Goal: Transaction & Acquisition: Subscribe to service/newsletter

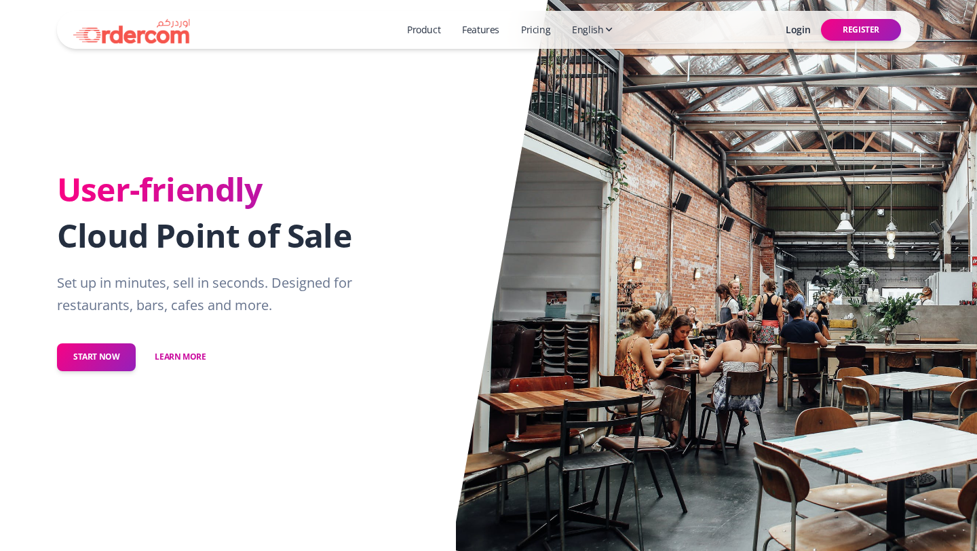
click at [531, 24] on link "Pricing" at bounding box center [535, 30] width 40 height 26
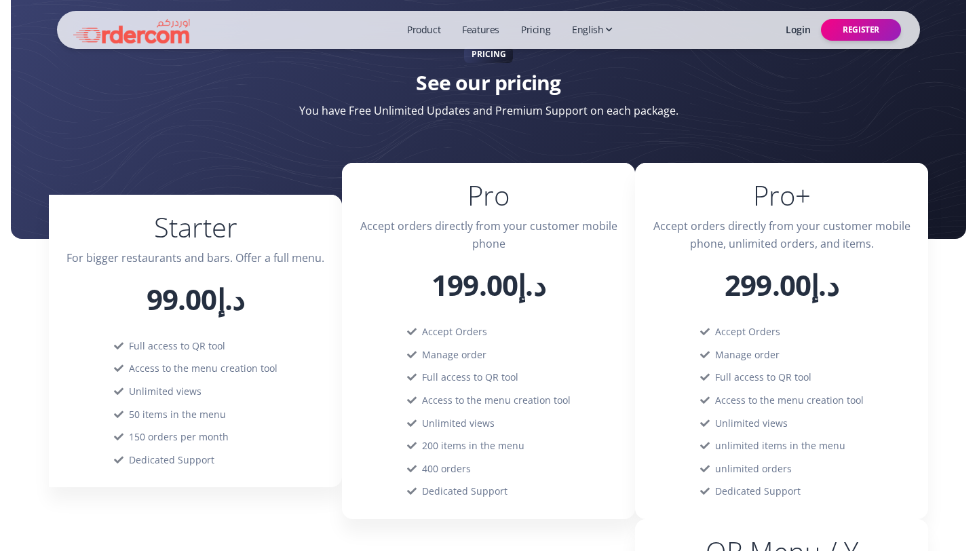
scroll to position [1736, 0]
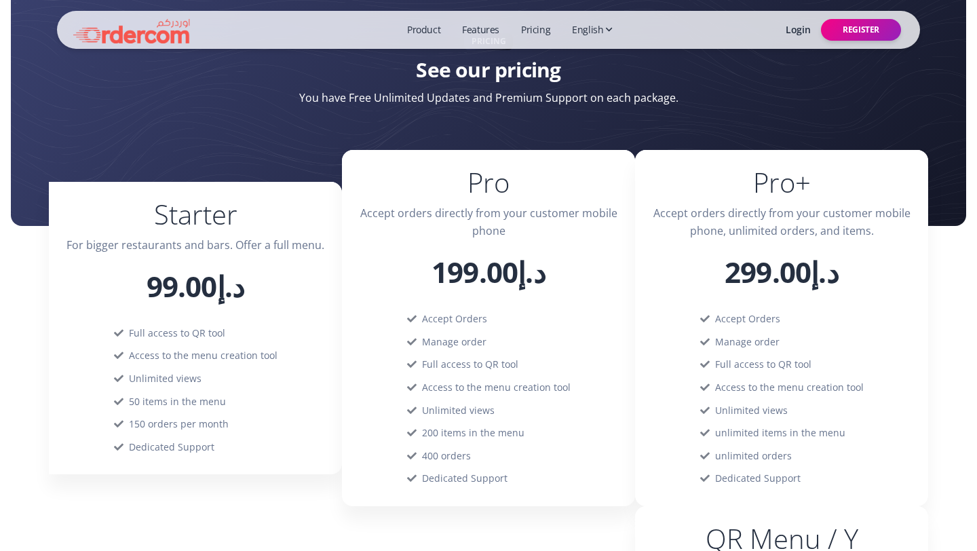
drag, startPoint x: 216, startPoint y: 302, endPoint x: 318, endPoint y: 307, distance: 102.5
click at [318, 307] on div "Starter For bigger restaurants and bars. Offer a full menu. د.إ99.00" at bounding box center [195, 252] width 293 height 140
drag, startPoint x: 189, startPoint y: 287, endPoint x: 319, endPoint y: 285, distance: 129.6
click at [319, 285] on h1 "د.إ99.00" at bounding box center [195, 285] width 260 height 41
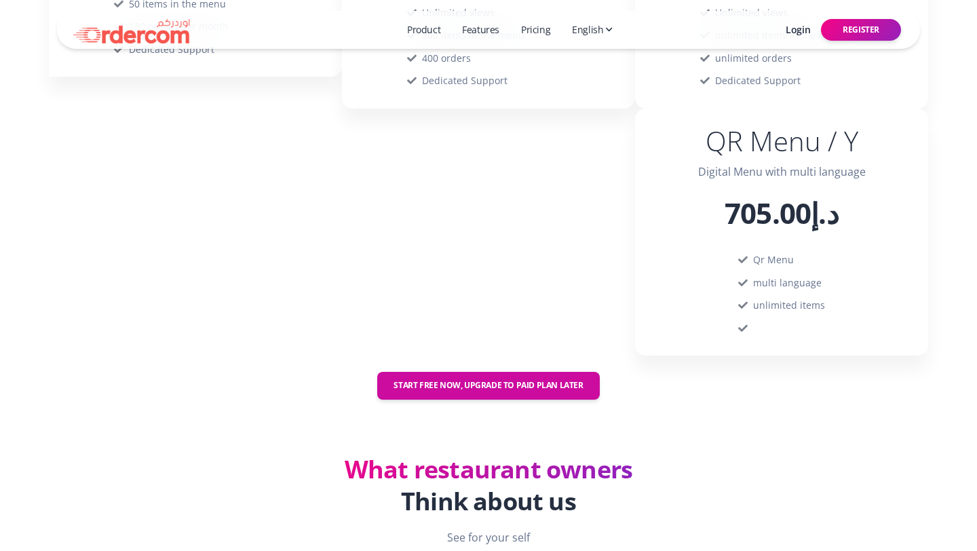
scroll to position [2282, 0]
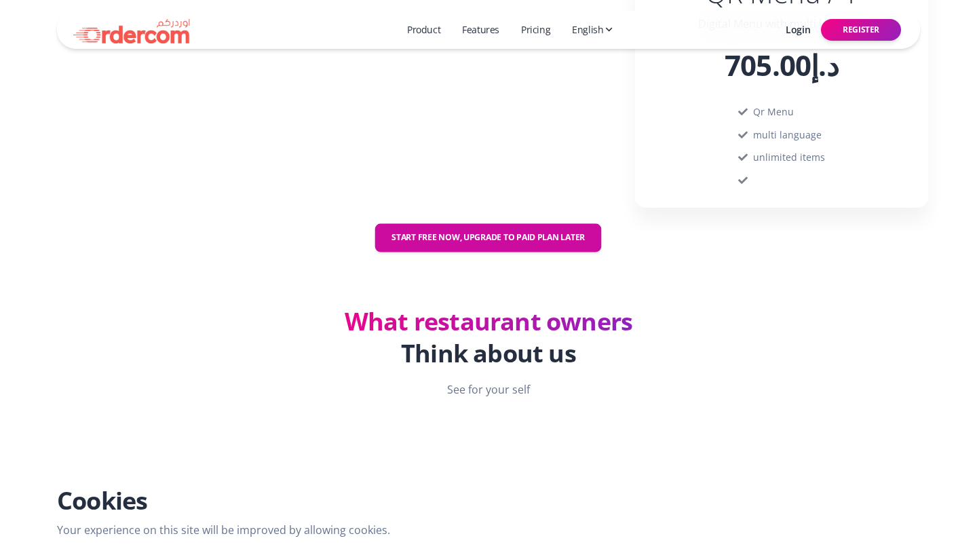
click at [493, 244] on button "Start free now, upgrade to paid plan later" at bounding box center [488, 238] width 227 height 28
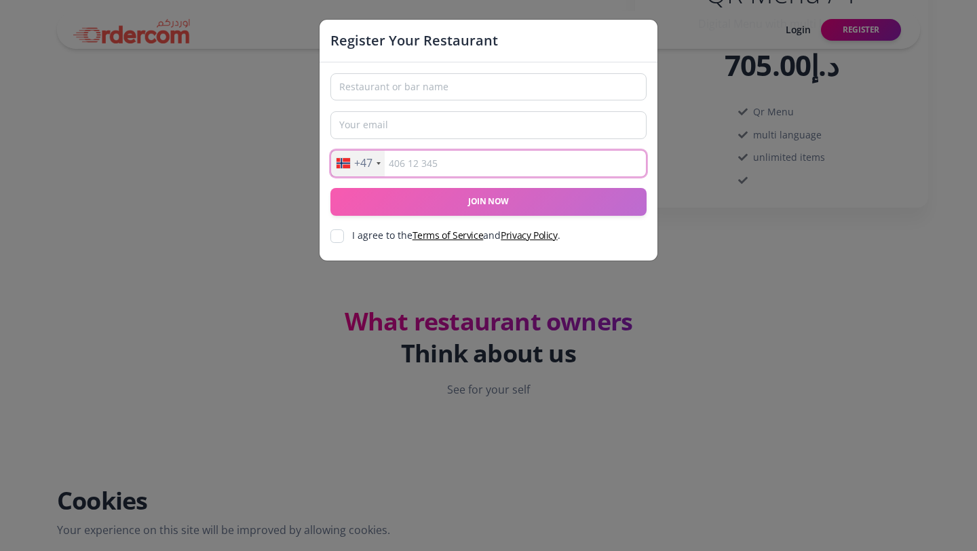
click at [457, 163] on input "text" at bounding box center [488, 163] width 316 height 27
type input "94005055"
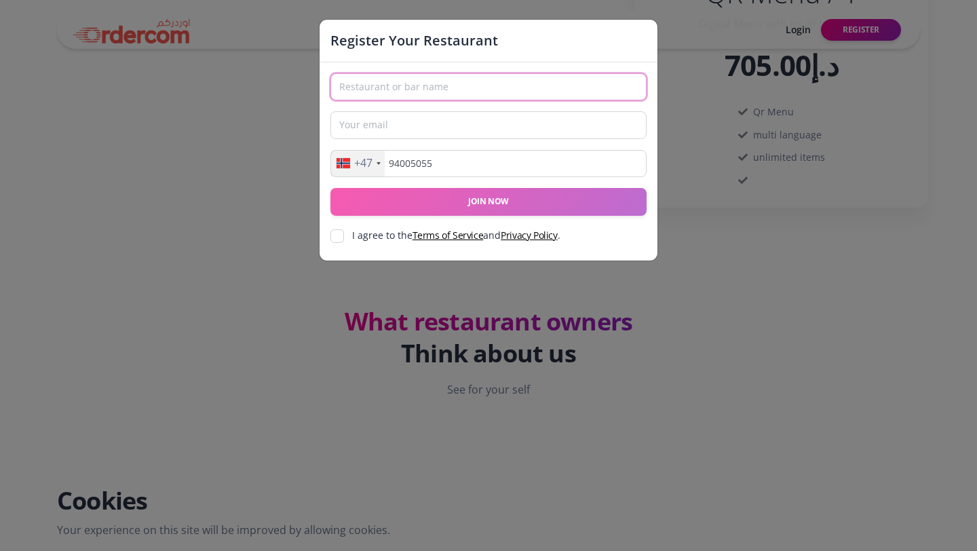
click at [433, 94] on input "text" at bounding box center [488, 86] width 316 height 27
click at [361, 127] on input "email" at bounding box center [488, 124] width 316 height 27
click at [434, 71] on div "+47 United States +1 United Kingdom +44 Afghanistan (‫افغانستان‬‎) +93 Albania …" at bounding box center [488, 161] width 338 height 198
click at [431, 80] on input "text" at bounding box center [488, 86] width 316 height 27
click at [413, 87] on input "Nettside" at bounding box center [488, 86] width 316 height 27
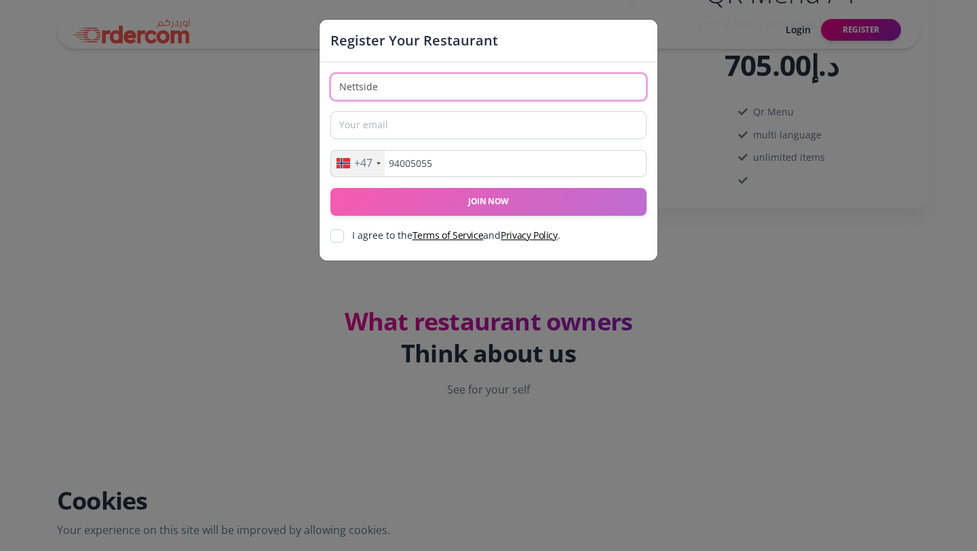
click at [413, 87] on input "Nettside" at bounding box center [488, 86] width 316 height 27
type input "Renseri [GEOGRAPHIC_DATA]"
click at [375, 115] on input "email" at bounding box center [488, 124] width 316 height 27
type input "[EMAIL_ADDRESS][DOMAIN_NAME]"
click at [336, 241] on input "checkbox" at bounding box center [337, 236] width 14 height 14
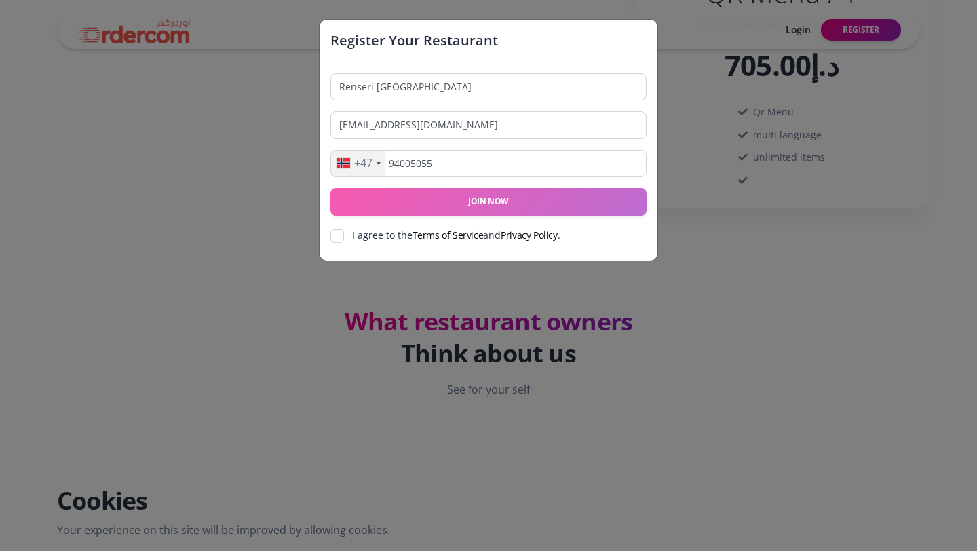
checkbox input "true"
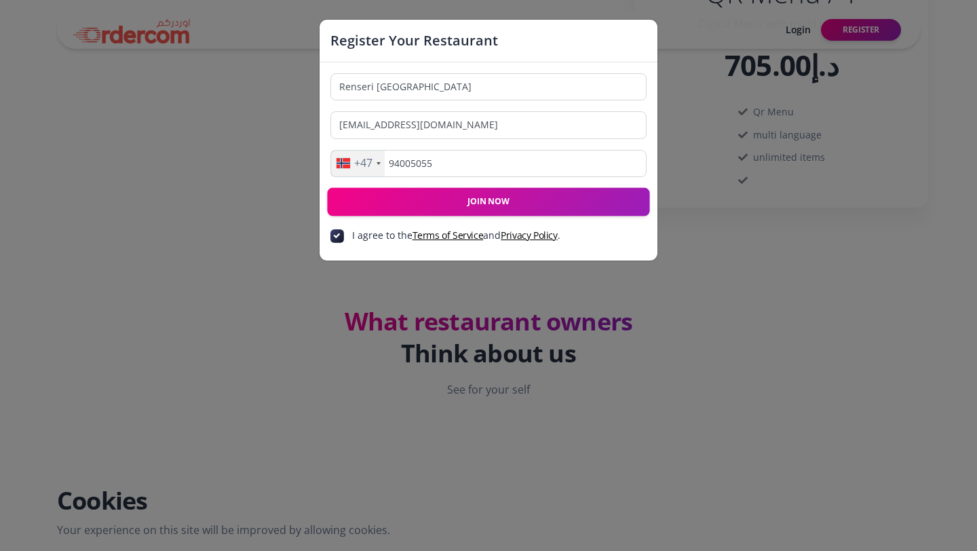
click at [407, 201] on button "Join now" at bounding box center [488, 202] width 322 height 28
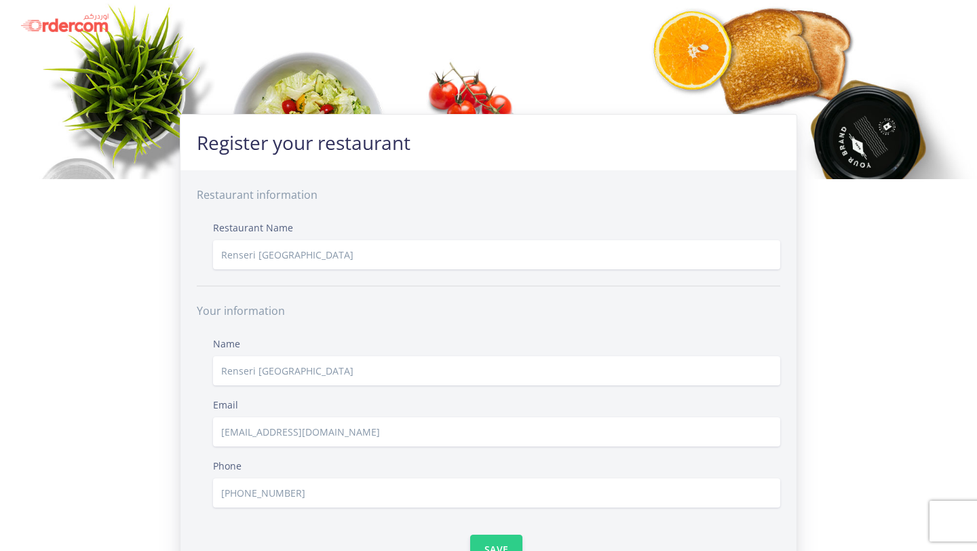
scroll to position [98, 0]
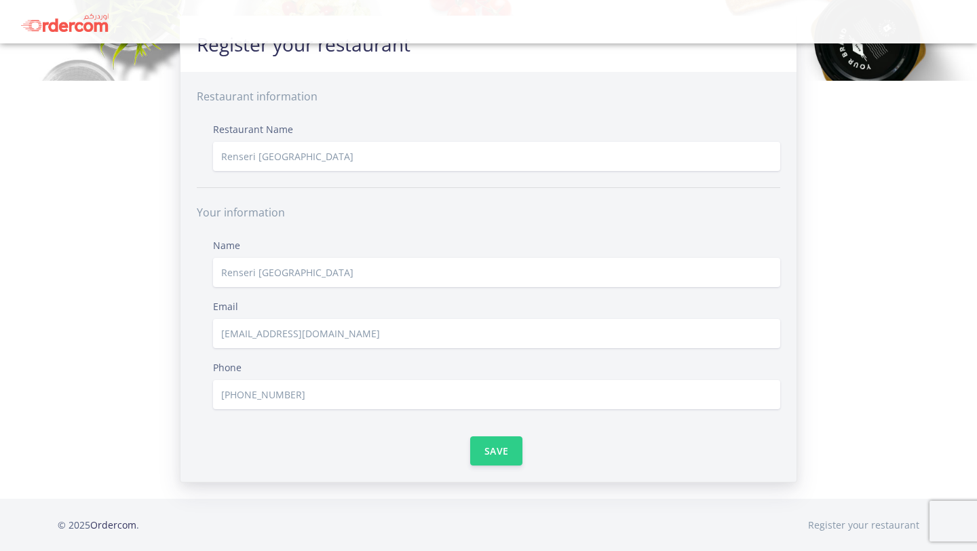
type input "940 05 055"
click at [283, 280] on input "Renseri [GEOGRAPHIC_DATA]" at bounding box center [496, 272] width 567 height 29
click at [306, 160] on input "Renseri [GEOGRAPHIC_DATA]" at bounding box center [496, 156] width 567 height 29
click at [479, 442] on button "Save" at bounding box center [496, 449] width 52 height 29
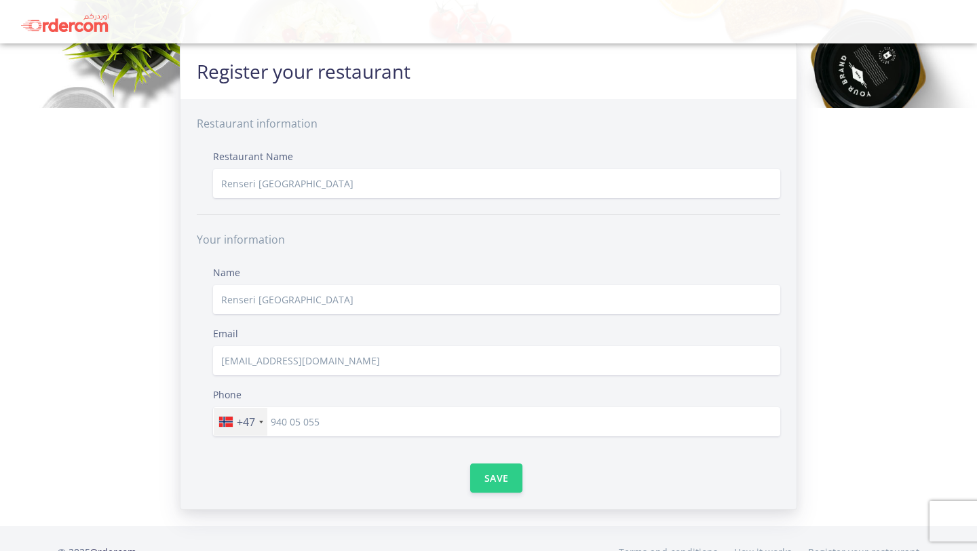
scroll to position [18, 0]
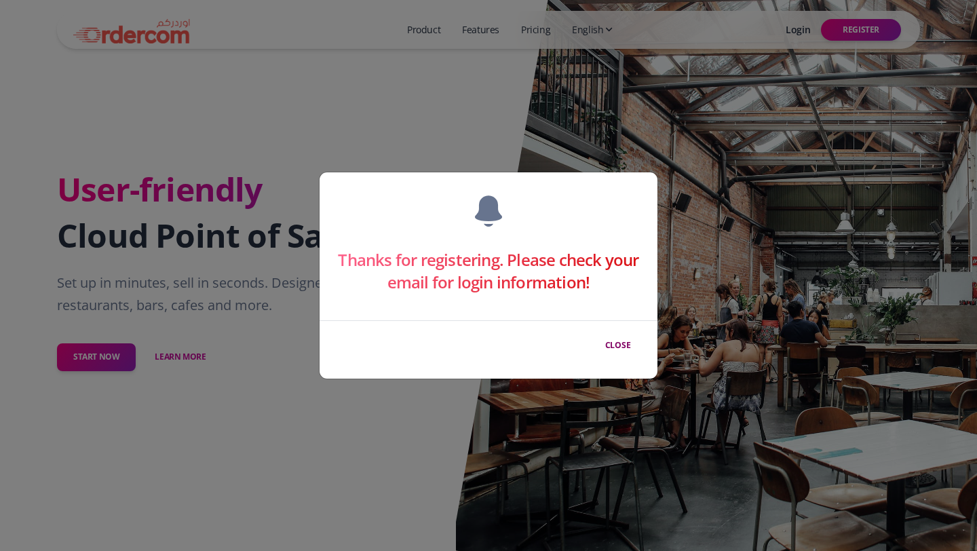
click at [612, 346] on button "close" at bounding box center [617, 345] width 59 height 28
